Goal: Task Accomplishment & Management: Complete application form

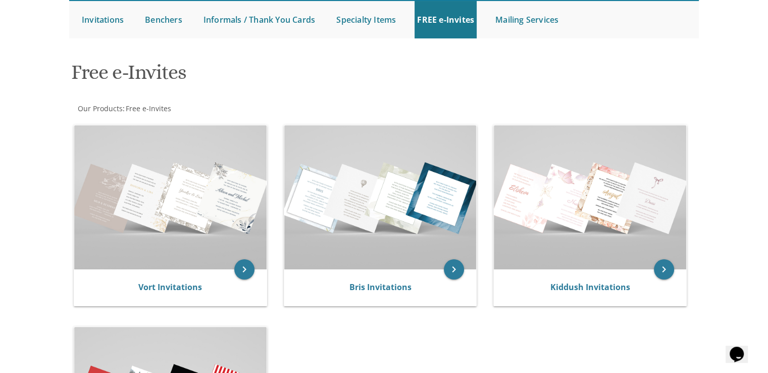
scroll to position [151, 0]
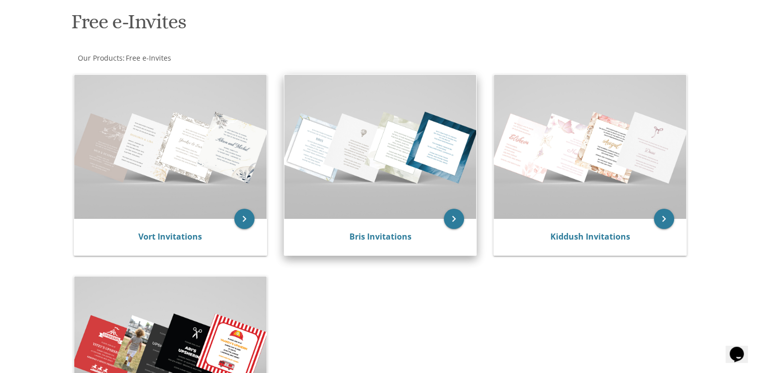
click at [414, 190] on img at bounding box center [380, 147] width 192 height 144
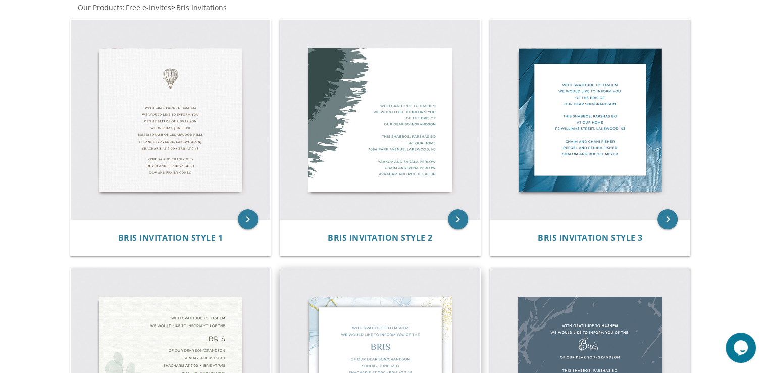
scroll to position [353, 0]
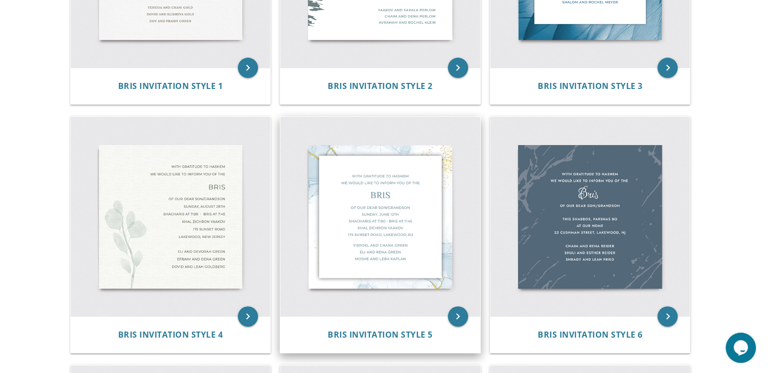
click at [384, 260] on img at bounding box center [380, 217] width 200 height 200
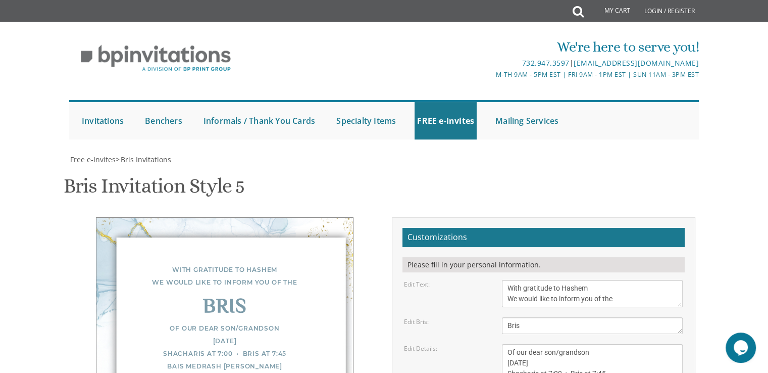
scroll to position [151, 0]
click at [517, 344] on textarea "Of our dear son/grandson [DATE] Shacharis at 7:00 • Bris at 7:45 Bais Medrash […" at bounding box center [592, 373] width 181 height 59
click at [562, 344] on textarea "Of our dear son/grandson [DATE] Shacharis at 7:00 • Bris at 7:45 Bais Medrash […" at bounding box center [592, 373] width 181 height 59
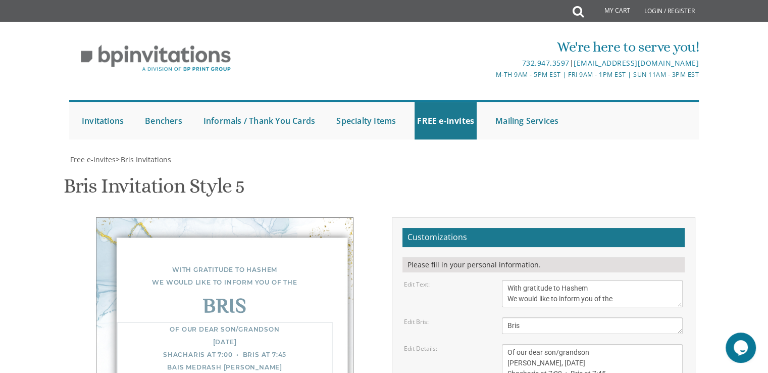
click at [562, 344] on textarea "Of our dear son/grandson [DATE] Shacharis at 7:00 • Bris at 7:45 Bais Medrash […" at bounding box center [592, 373] width 181 height 59
drag, startPoint x: 597, startPoint y: 221, endPoint x: 605, endPoint y: 221, distance: 8.1
click at [605, 344] on textarea "Of our dear son/grandson [DATE] Shacharis at 7:00 • Bris at 7:45 Bais Medrash […" at bounding box center [592, 373] width 181 height 59
type textarea "Of our dear son/grandson [PERSON_NAME], [DATE] Shacharis at 7:00 • Bris at 7:50…"
drag, startPoint x: 587, startPoint y: 270, endPoint x: 545, endPoint y: 270, distance: 41.4
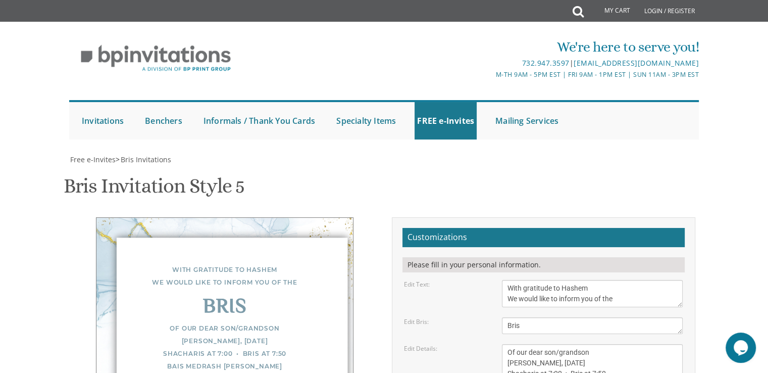
drag, startPoint x: 584, startPoint y: 270, endPoint x: 499, endPoint y: 265, distance: 85.0
type textarea "[PERSON_NAME] and [PERSON_NAME] and [PERSON_NAME] [PERSON_NAME] and [PERSON_NAM…"
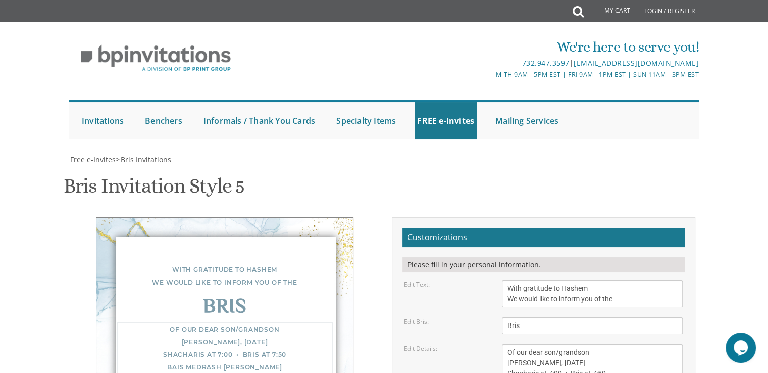
drag, startPoint x: 512, startPoint y: 233, endPoint x: 582, endPoint y: 232, distance: 69.7
click at [582, 344] on textarea "Of our dear son/grandson [DATE] Shacharis at 7:00 • Bris at 7:45 Bais Medrash […" at bounding box center [592, 373] width 181 height 59
drag, startPoint x: 570, startPoint y: 241, endPoint x: 501, endPoint y: 243, distance: 69.7
click at [501, 344] on div "Of our dear son/grandson [DATE] Shacharis at 7:00 • Bris at 7:45 Bais Medrash […" at bounding box center [592, 373] width 196 height 59
paste textarea "100 Ropshitz ct (entrance in parking lot -hall A)"
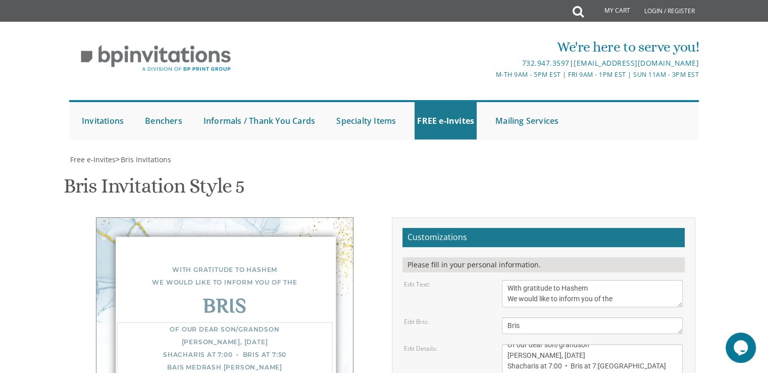
scroll to position [10, 0]
drag, startPoint x: 582, startPoint y: 246, endPoint x: 499, endPoint y: 245, distance: 83.3
click at [499, 344] on div "Of our dear son/grandson [DATE] Shacharis at 7:00 • Bris at 7:45 Bais Medrash […" at bounding box center [592, 373] width 196 height 59
drag, startPoint x: 562, startPoint y: 242, endPoint x: 627, endPoint y: 244, distance: 64.6
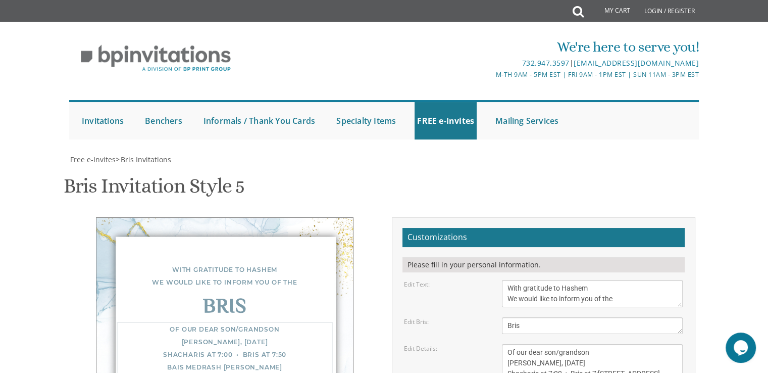
click at [627, 344] on textarea "Of our dear son/grandson [DATE] Shacharis at 7:00 • Bris at 7:45 Bais Medrash […" at bounding box center [592, 373] width 181 height 59
type textarea "Of our dear son/grandson [PERSON_NAME], [DATE] Shacharis at 7:00 • Bris at 7:[S…"
drag, startPoint x: 571, startPoint y: 283, endPoint x: 491, endPoint y: 279, distance: 80.4
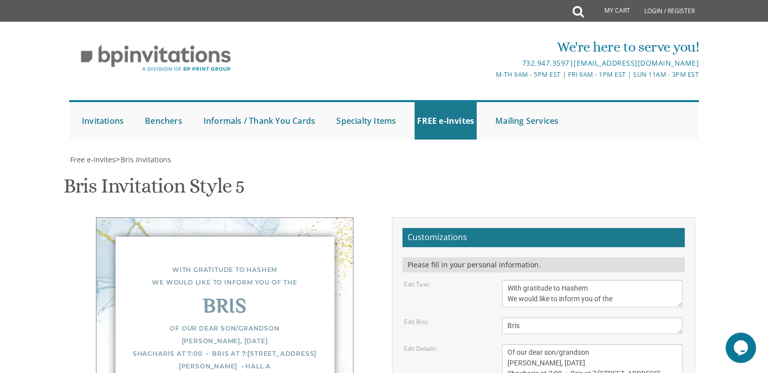
drag, startPoint x: 583, startPoint y: 293, endPoint x: 505, endPoint y: 296, distance: 78.3
type textarea "[PERSON_NAME] and [PERSON_NAME] and [PERSON_NAME] [PERSON_NAME] and [PERSON_NAM…"
